Goal: Transaction & Acquisition: Book appointment/travel/reservation

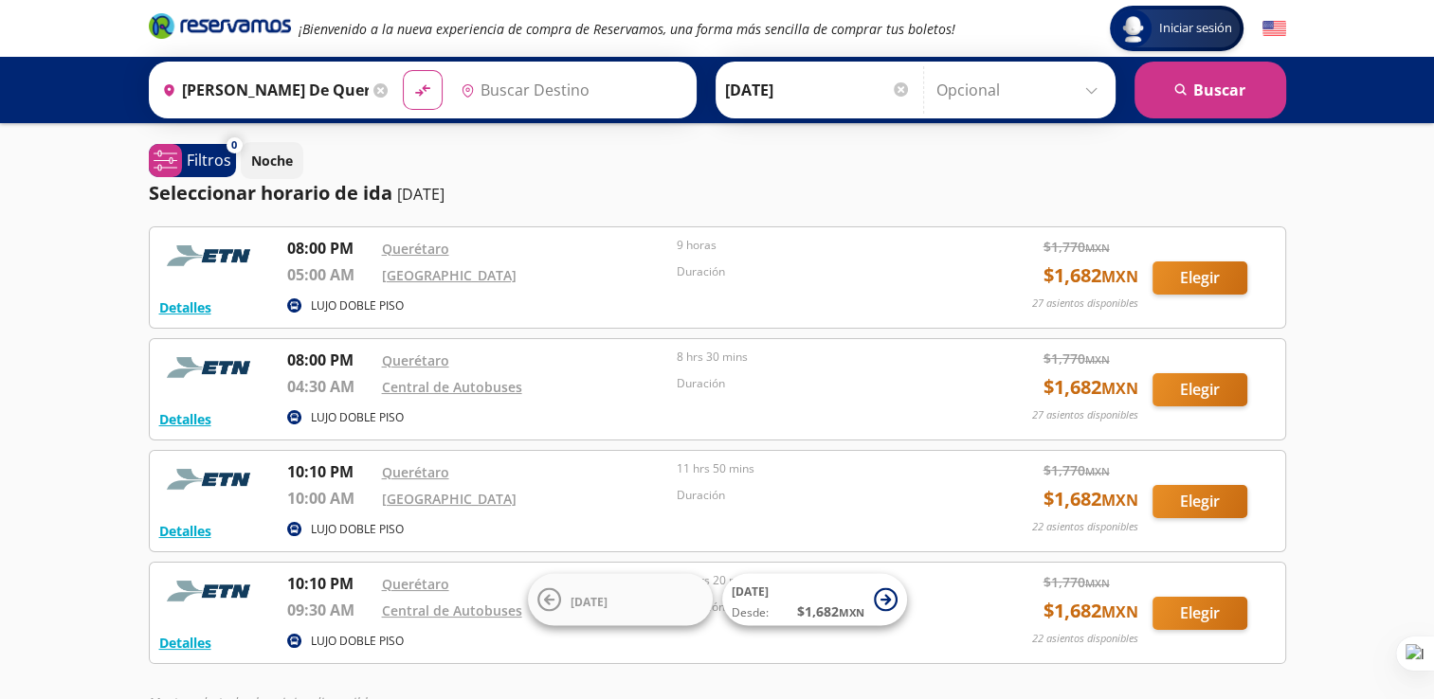
type input "[GEOGRAPHIC_DATA], [GEOGRAPHIC_DATA][PERSON_NAME]"
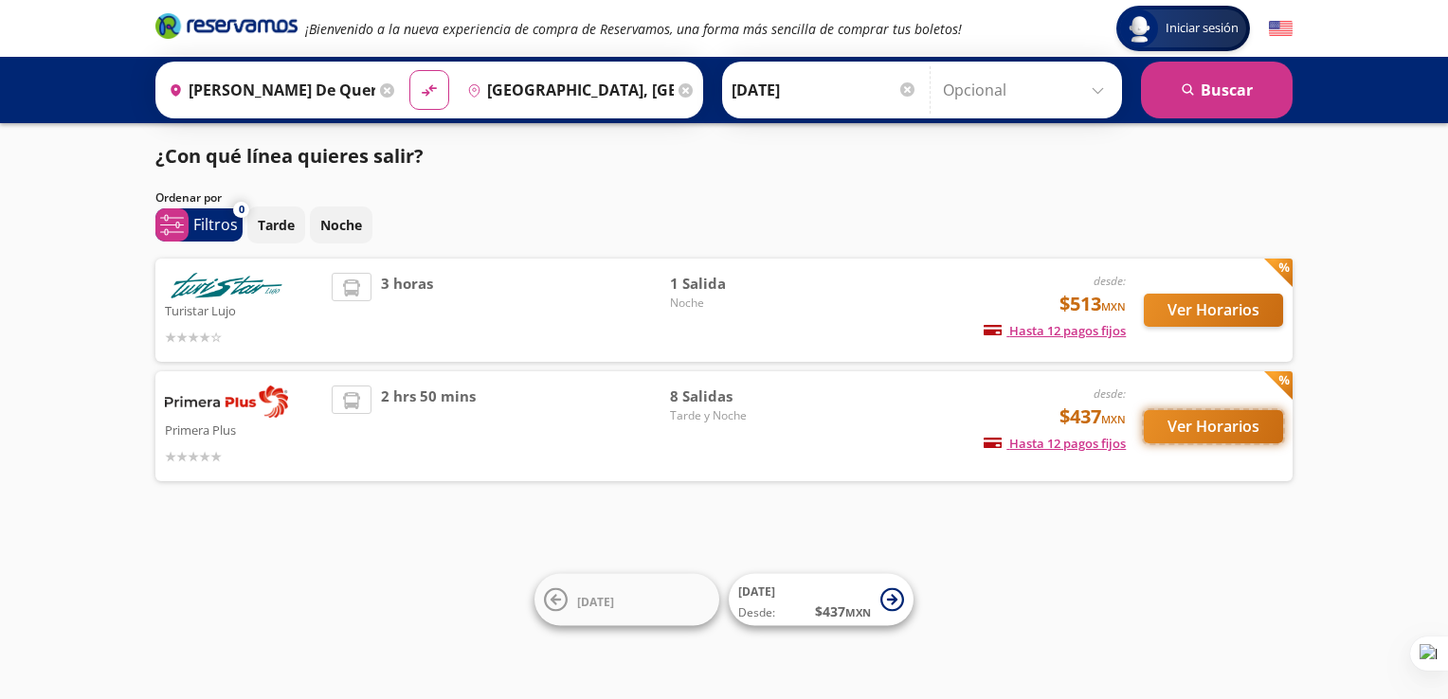
click at [1217, 433] on button "Ver Horarios" at bounding box center [1213, 426] width 139 height 33
